Goal: Browse casually

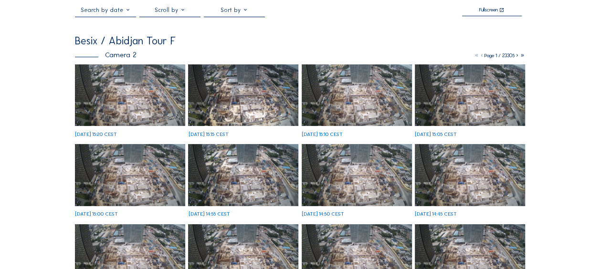
scroll to position [48, 0]
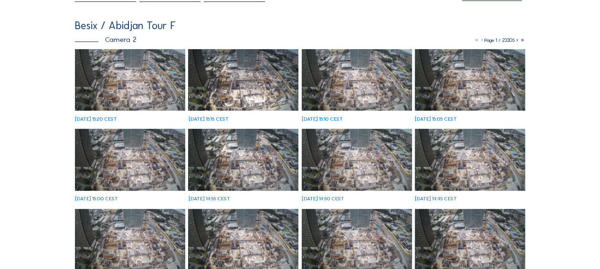
click at [102, 72] on img at bounding box center [130, 80] width 110 height 62
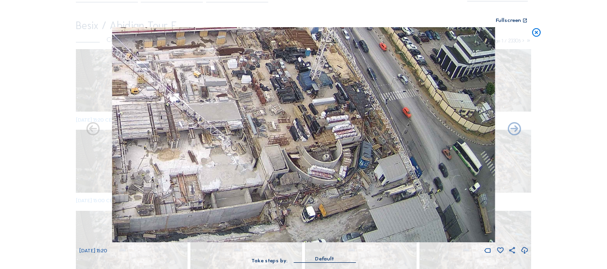
drag, startPoint x: 448, startPoint y: 207, endPoint x: 382, endPoint y: 187, distance: 68.8
click at [382, 187] on img at bounding box center [303, 134] width 383 height 215
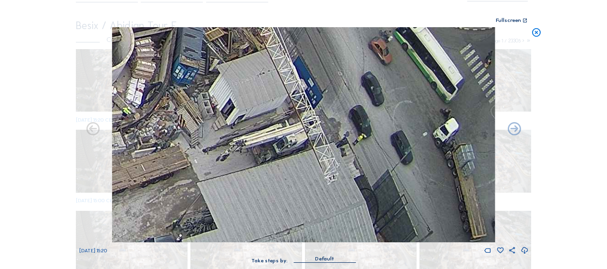
drag, startPoint x: 474, startPoint y: 202, endPoint x: 407, endPoint y: 174, distance: 72.2
click at [408, 174] on img at bounding box center [303, 134] width 383 height 215
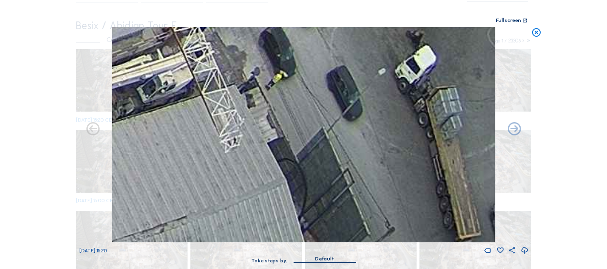
drag, startPoint x: 450, startPoint y: 167, endPoint x: 428, endPoint y: 153, distance: 25.7
click at [428, 153] on img at bounding box center [303, 134] width 383 height 215
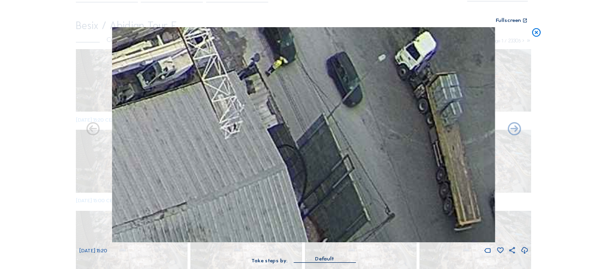
click at [392, 137] on img at bounding box center [303, 134] width 383 height 215
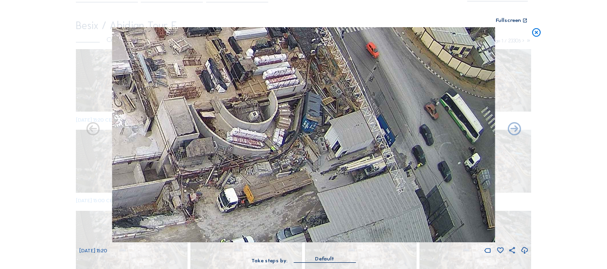
drag, startPoint x: 188, startPoint y: 199, endPoint x: 278, endPoint y: 186, distance: 90.8
click at [278, 186] on img at bounding box center [303, 134] width 383 height 215
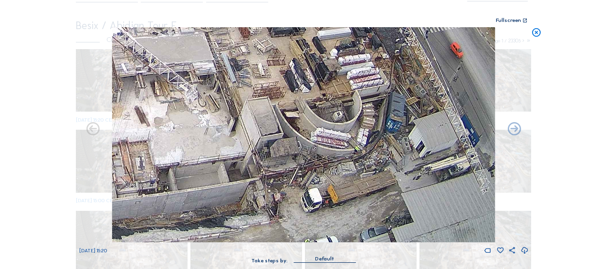
drag, startPoint x: 208, startPoint y: 204, endPoint x: 273, endPoint y: 144, distance: 88.5
click at [271, 146] on img at bounding box center [303, 134] width 383 height 215
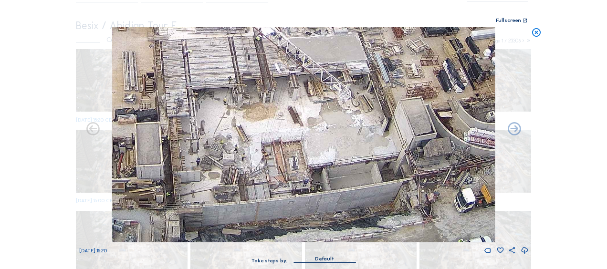
drag, startPoint x: 320, startPoint y: 178, endPoint x: 271, endPoint y: 192, distance: 50.5
click at [321, 177] on img at bounding box center [303, 134] width 383 height 215
drag, startPoint x: 192, startPoint y: 196, endPoint x: 310, endPoint y: 166, distance: 121.6
click at [310, 166] on img at bounding box center [303, 134] width 383 height 215
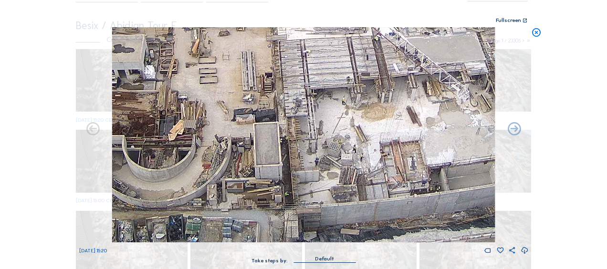
click at [297, 171] on img at bounding box center [303, 134] width 383 height 215
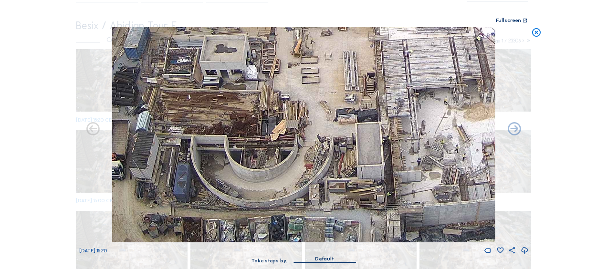
drag, startPoint x: 229, startPoint y: 213, endPoint x: 309, endPoint y: 180, distance: 86.0
click at [309, 180] on img at bounding box center [303, 134] width 383 height 215
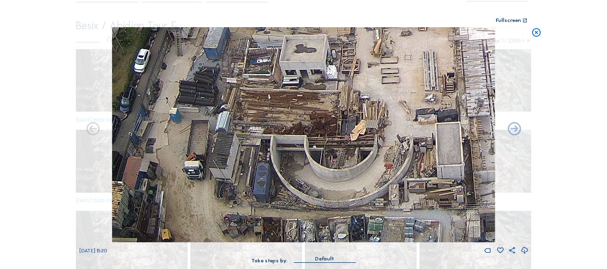
click at [535, 30] on icon at bounding box center [536, 32] width 10 height 11
